Goal: Check status: Check status

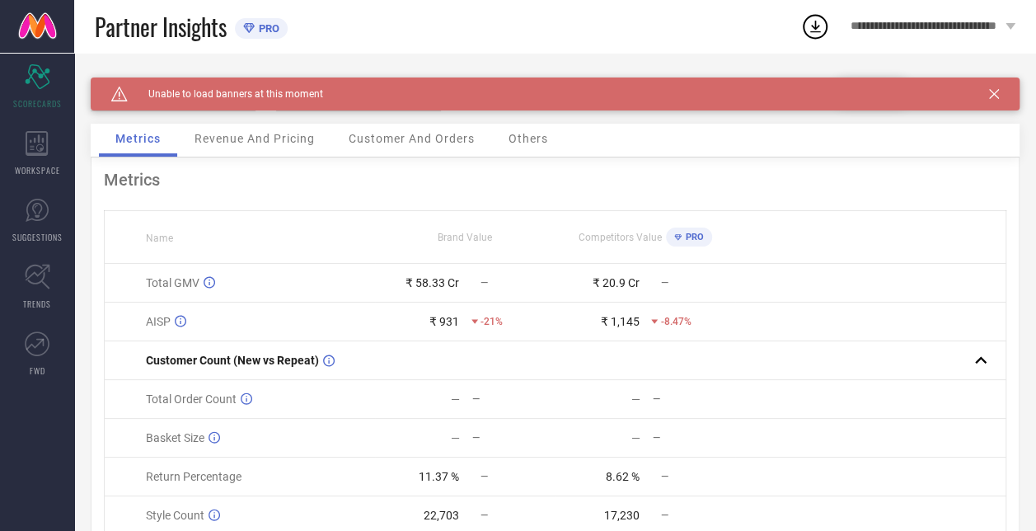
click at [999, 94] on icon at bounding box center [994, 94] width 10 height 10
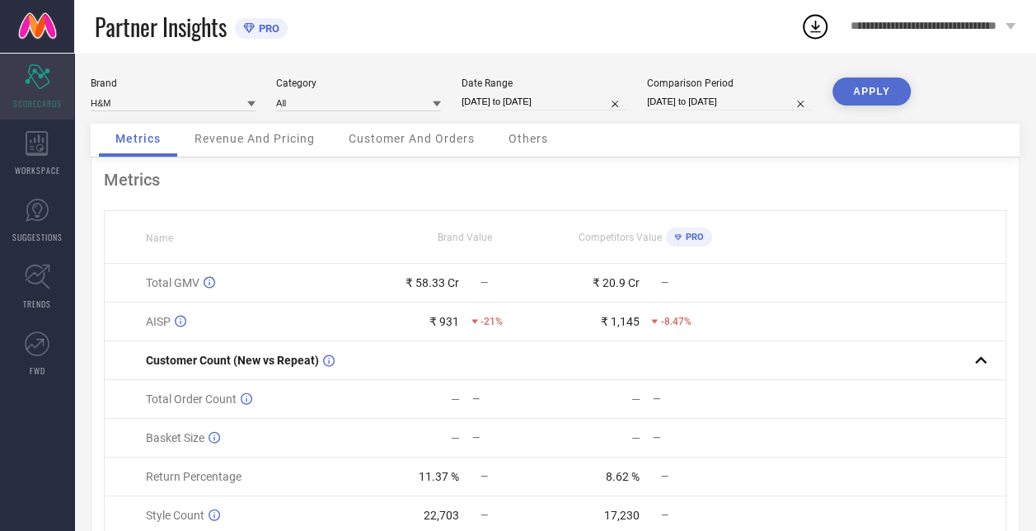
click at [36, 82] on icon "Scorecard" at bounding box center [38, 76] width 26 height 25
click at [31, 77] on icon at bounding box center [37, 76] width 25 height 25
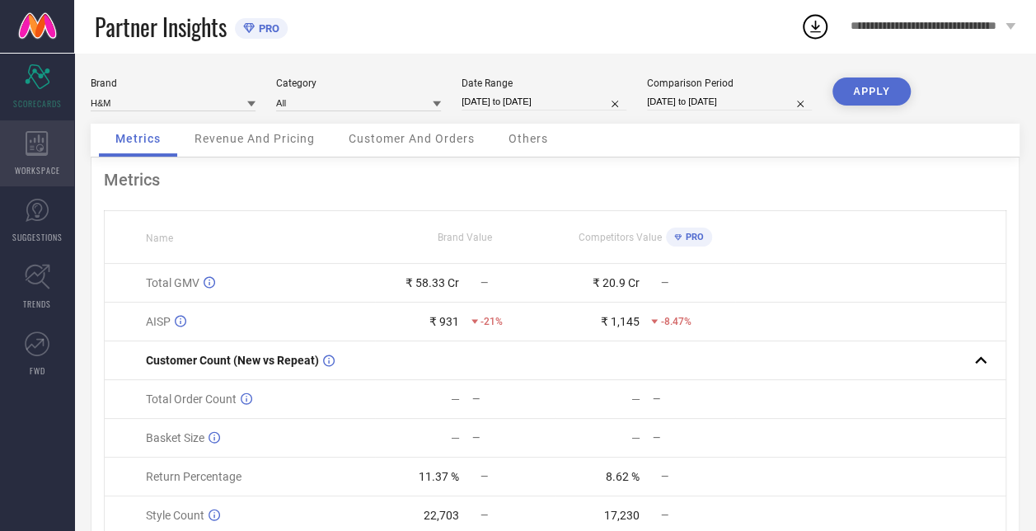
click at [36, 153] on icon at bounding box center [37, 143] width 22 height 25
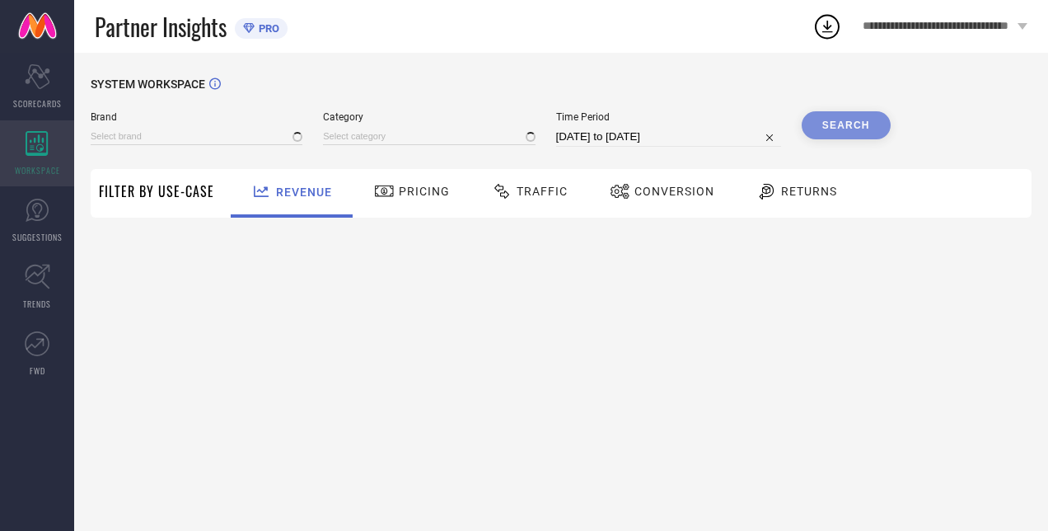
type input "H&M"
type input "All"
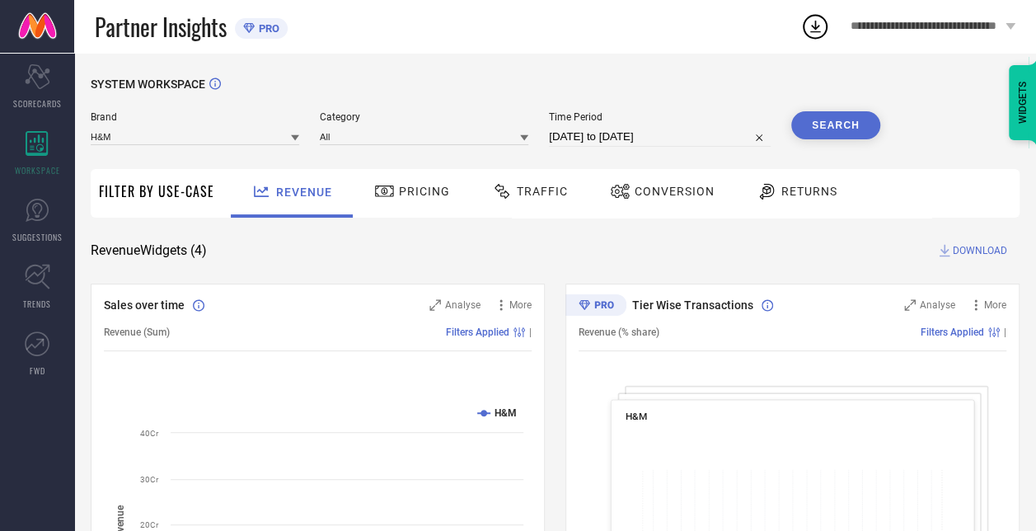
click at [612, 140] on input "[DATE] to [DATE]" at bounding box center [660, 137] width 222 height 20
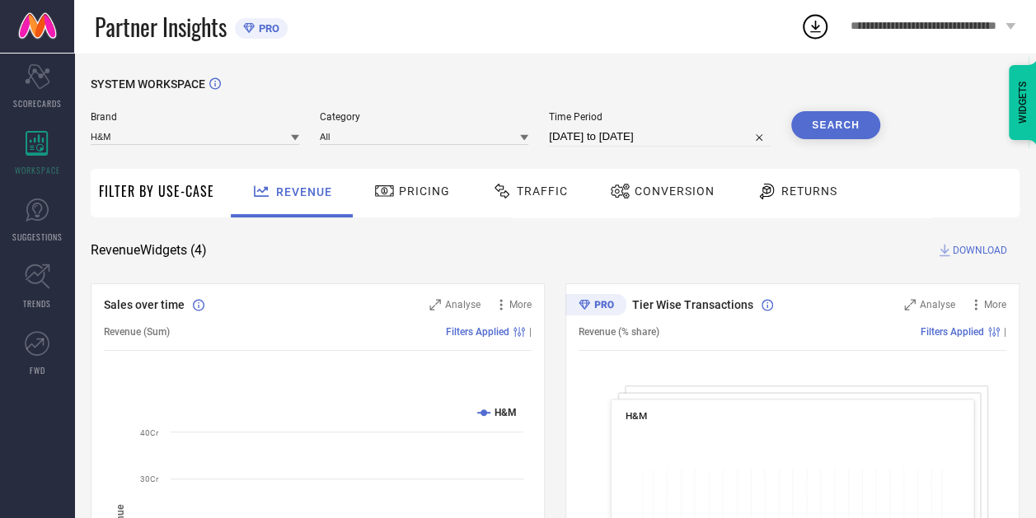
select select "7"
select select "2025"
select select "8"
select select "2025"
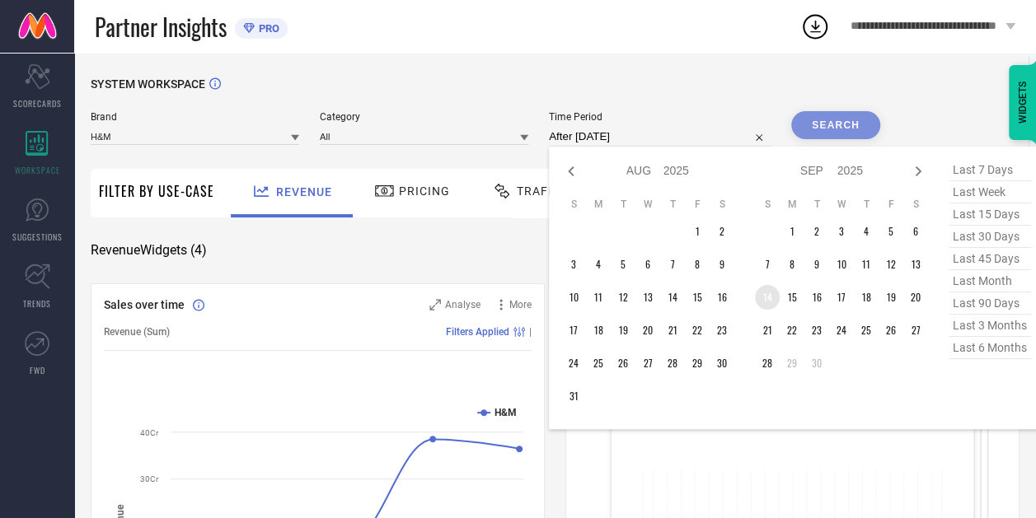
click at [771, 302] on td "14" at bounding box center [767, 297] width 25 height 25
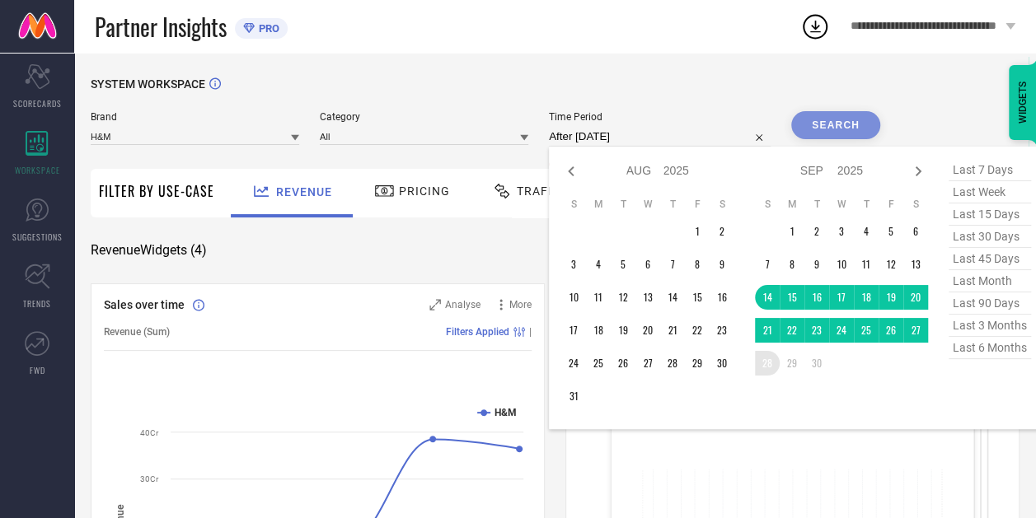
type input "[DATE] to [DATE]"
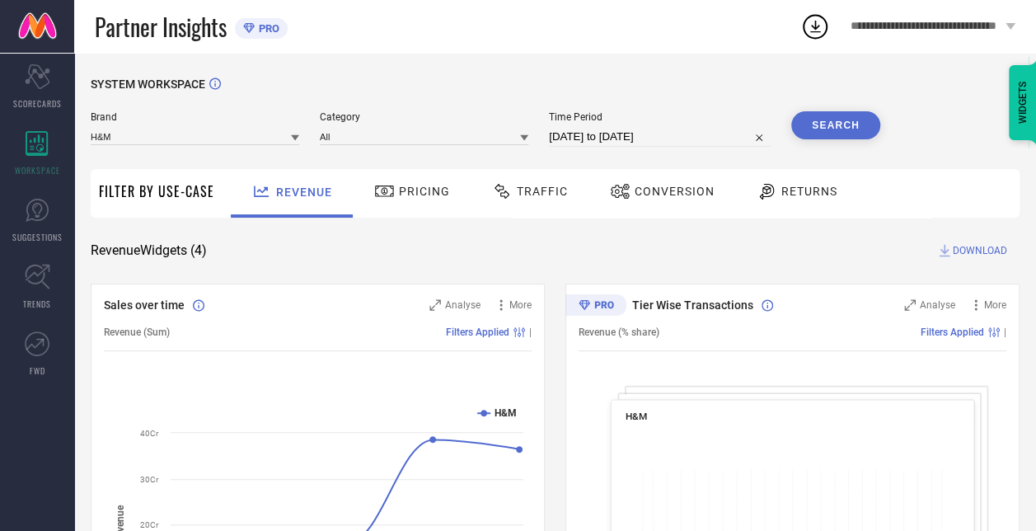
click at [851, 123] on button "Search" at bounding box center [835, 125] width 89 height 28
